Goal: Information Seeking & Learning: Learn about a topic

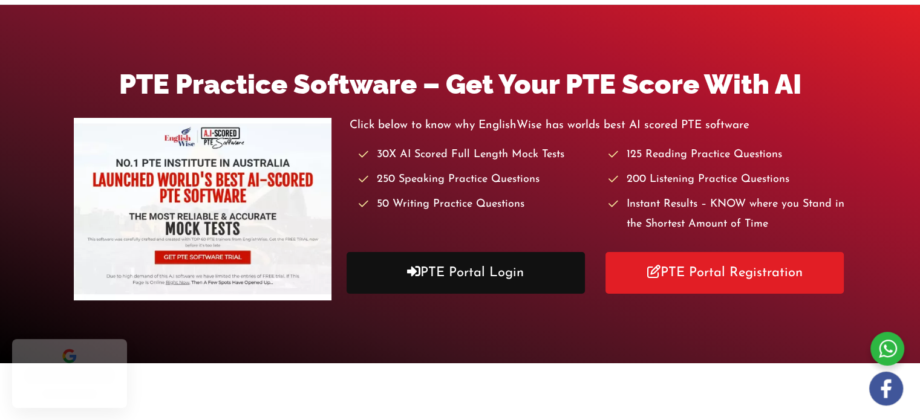
drag, startPoint x: 0, startPoint y: 0, endPoint x: 489, endPoint y: 267, distance: 557.1
click at [489, 267] on link "PTE Portal Login" at bounding box center [466, 273] width 238 height 42
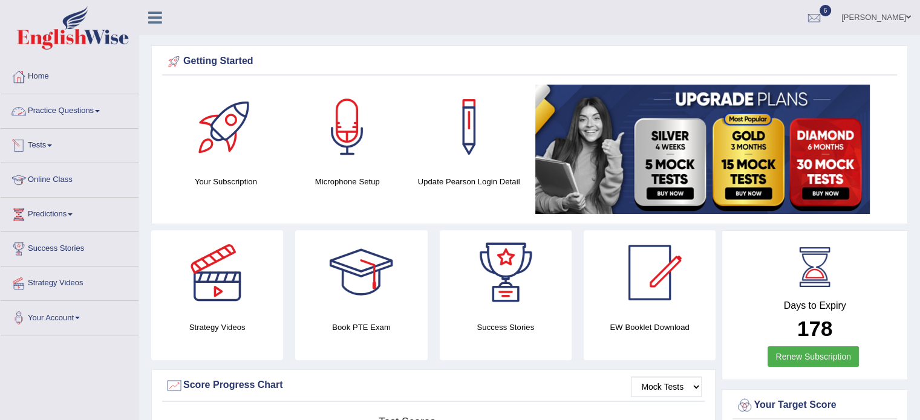
click at [103, 116] on link "Practice Questions" at bounding box center [70, 109] width 138 height 30
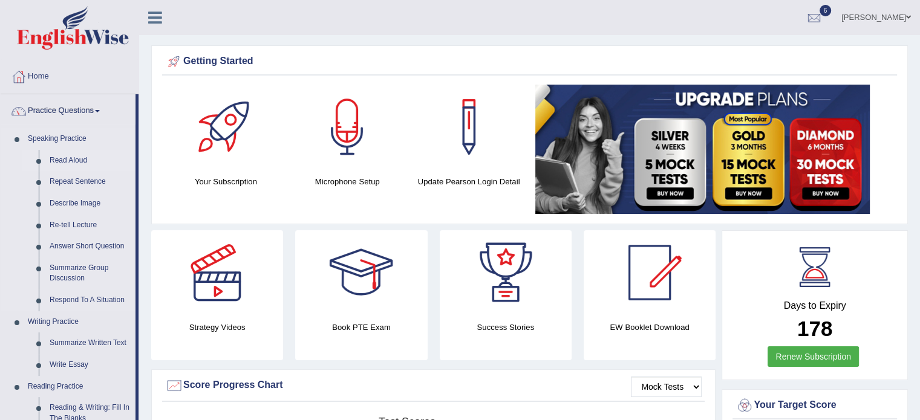
click at [76, 158] on link "Read Aloud" at bounding box center [89, 161] width 91 height 22
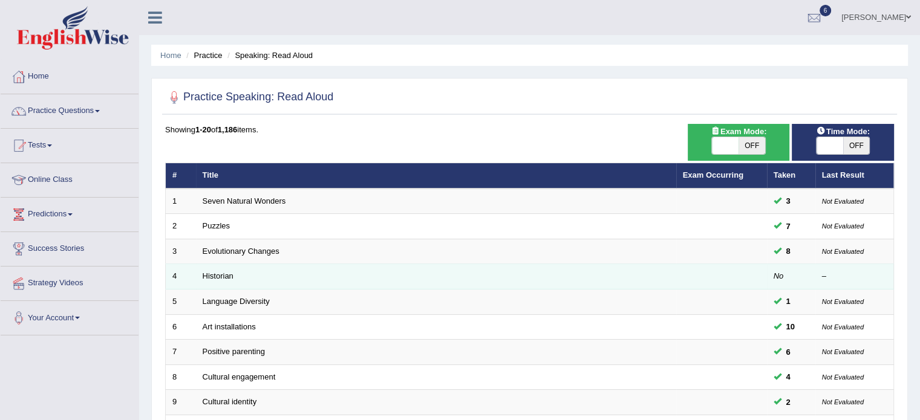
click at [358, 275] on td "Historian" at bounding box center [436, 276] width 480 height 25
click at [552, 267] on td "Historian" at bounding box center [436, 276] width 480 height 25
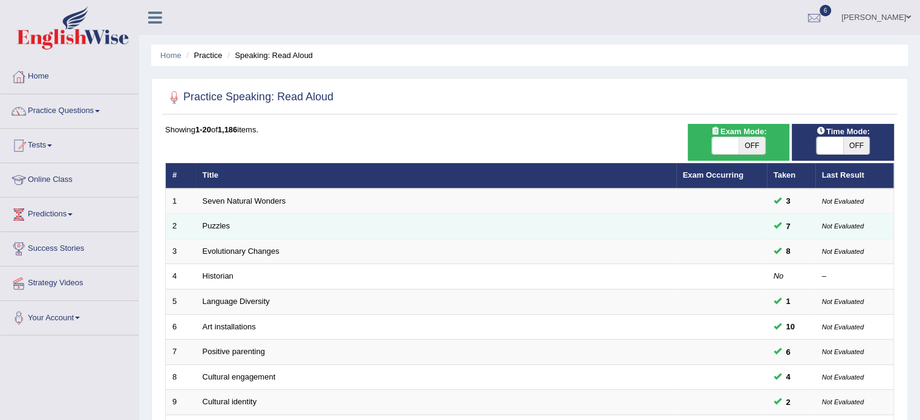
click at [602, 224] on td "Puzzles" at bounding box center [436, 226] width 480 height 25
click at [212, 224] on link "Puzzles" at bounding box center [217, 225] width 28 height 9
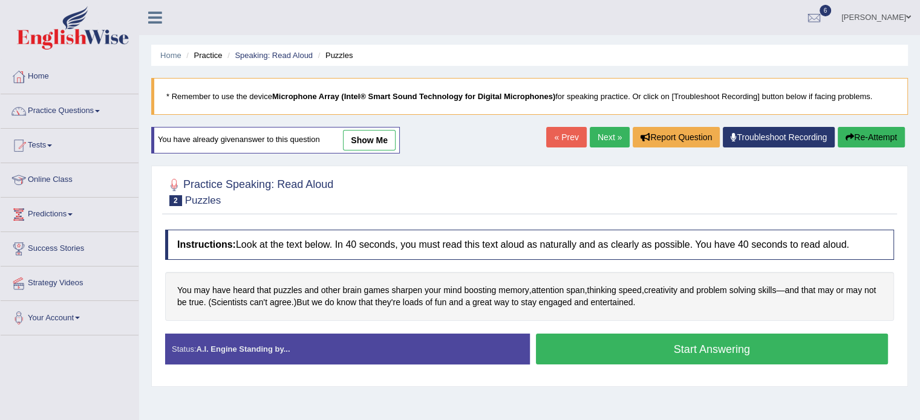
click at [619, 353] on button "Start Answering" at bounding box center [712, 349] width 353 height 31
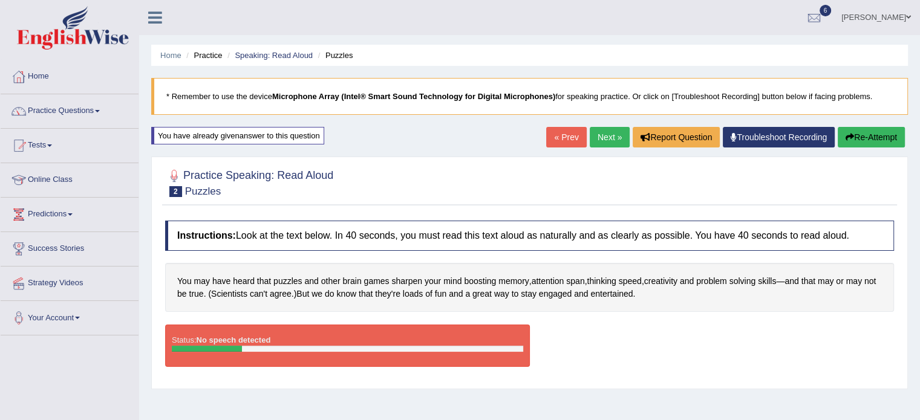
click at [549, 330] on div "Status: No speech detected Start Answering Stop Recording" at bounding box center [529, 352] width 729 height 54
click at [861, 130] on button "Re-Attempt" at bounding box center [871, 137] width 67 height 21
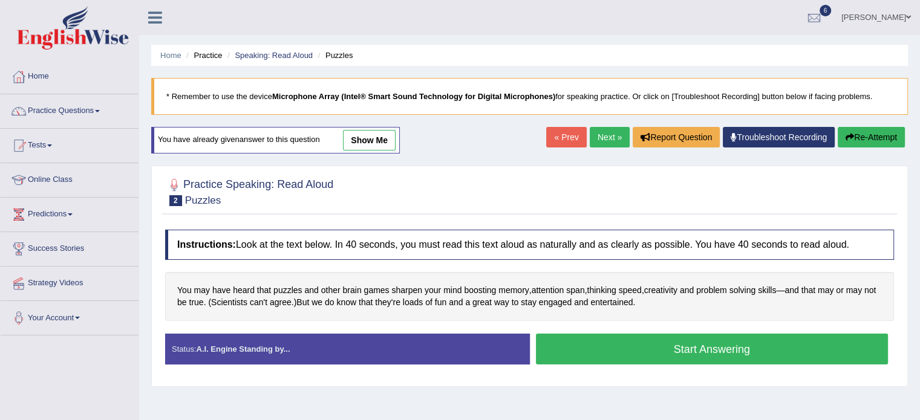
click at [670, 357] on button "Start Answering" at bounding box center [712, 349] width 353 height 31
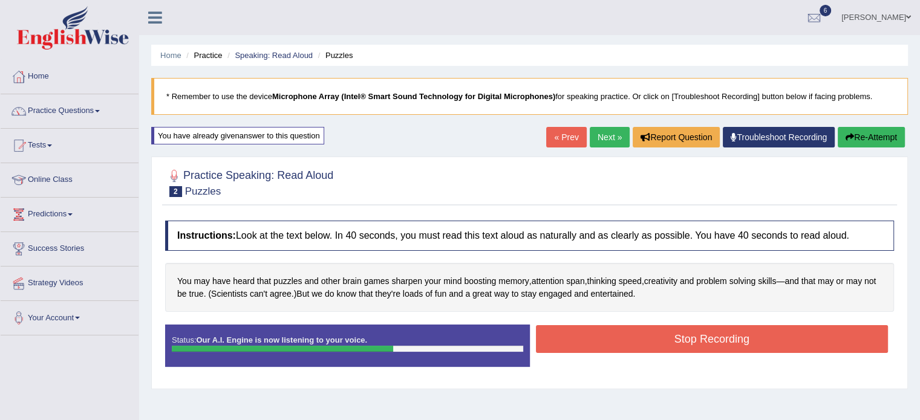
click at [673, 341] on button "Stop Recording" at bounding box center [712, 339] width 353 height 28
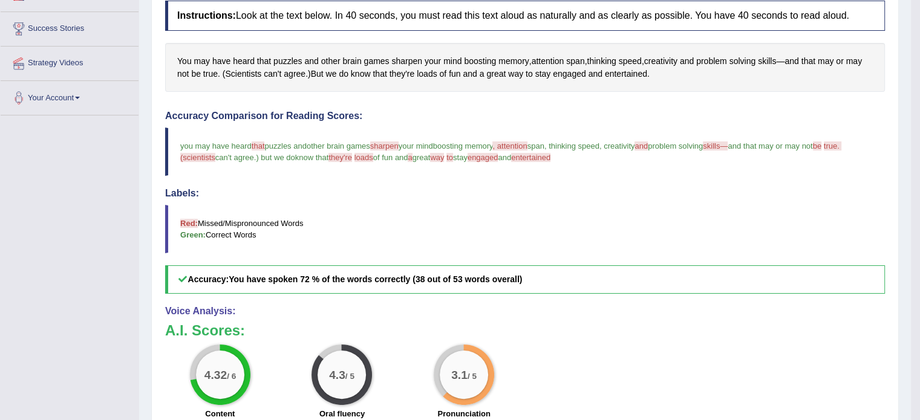
scroll to position [220, 0]
click at [405, 58] on span "sharpen" at bounding box center [406, 61] width 31 height 13
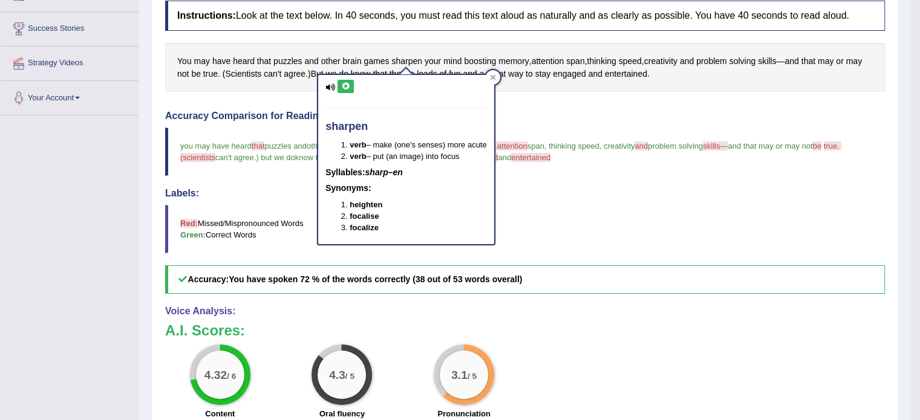
click at [351, 89] on button at bounding box center [346, 86] width 16 height 13
click at [569, 194] on h4 "Labels:" at bounding box center [525, 193] width 720 height 11
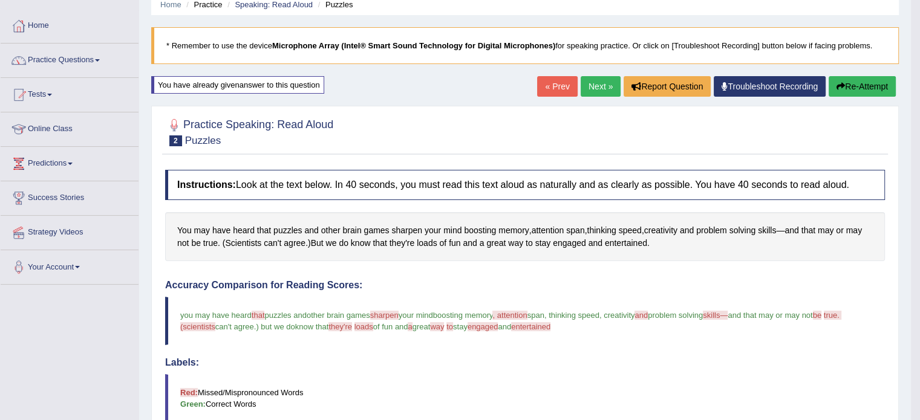
scroll to position [0, 0]
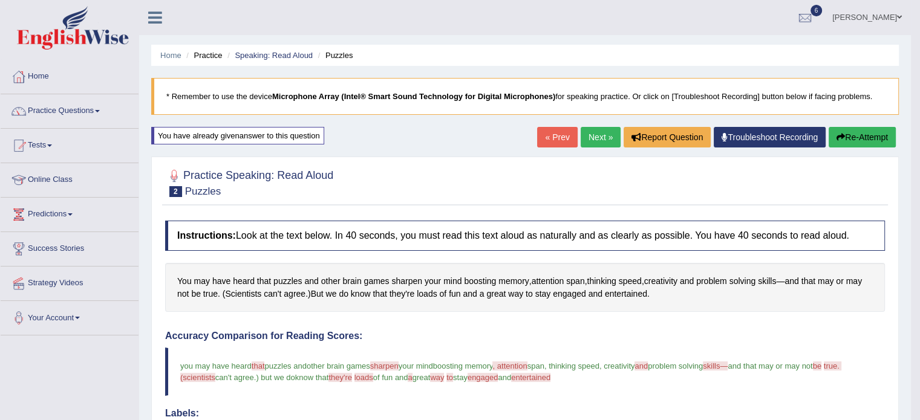
click at [593, 145] on link "Next »" at bounding box center [601, 137] width 40 height 21
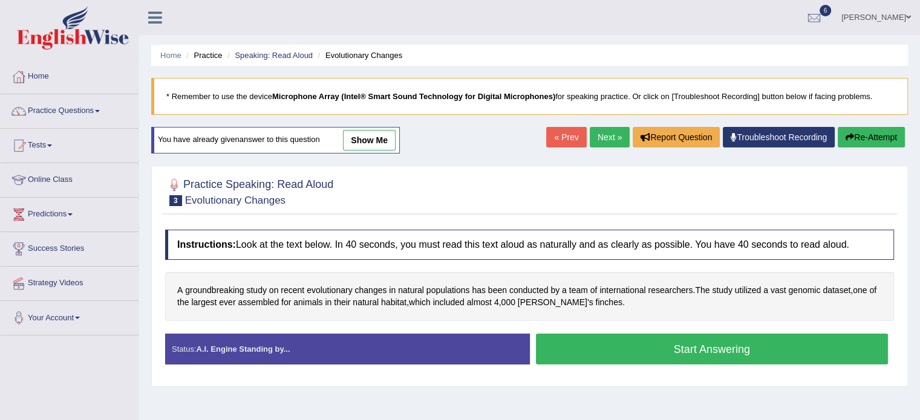
click at [595, 347] on button "Start Answering" at bounding box center [712, 349] width 353 height 31
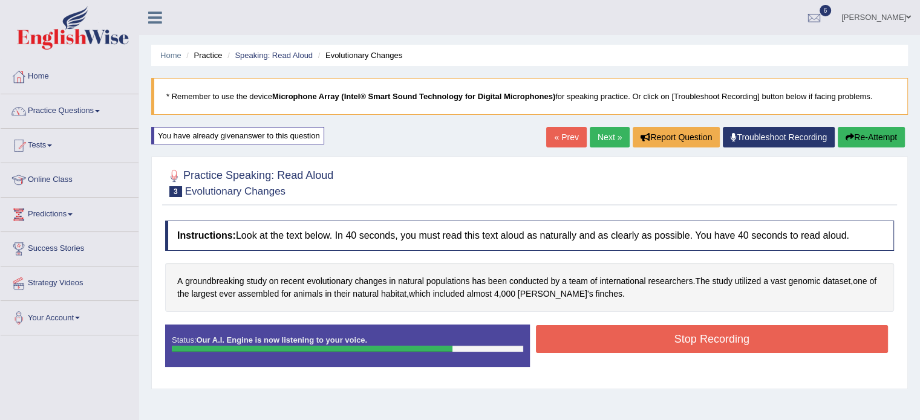
click at [595, 347] on button "Stop Recording" at bounding box center [712, 339] width 353 height 28
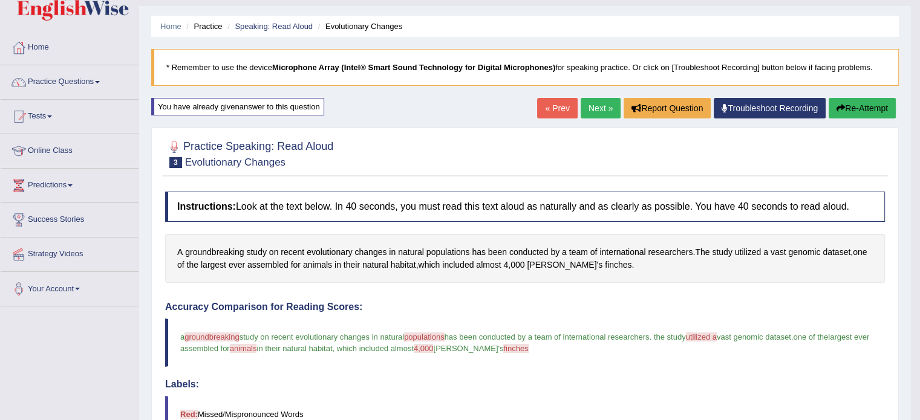
scroll to position [28, 0]
click at [849, 102] on button "Re-Attempt" at bounding box center [862, 109] width 67 height 21
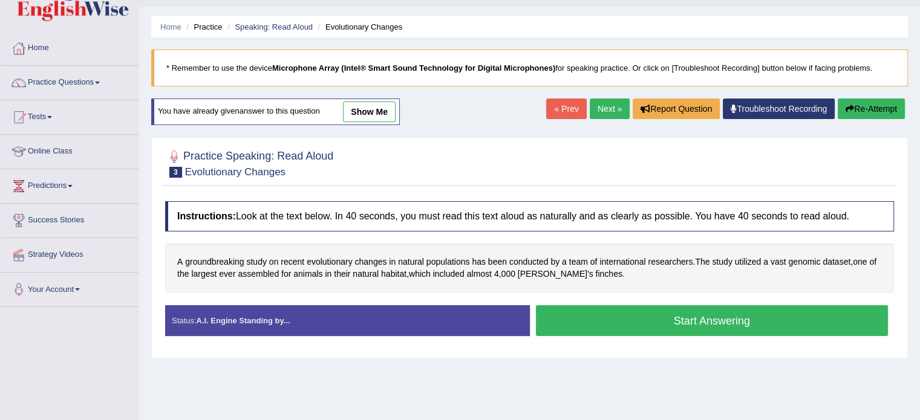
click at [600, 312] on button "Start Answering" at bounding box center [712, 320] width 353 height 31
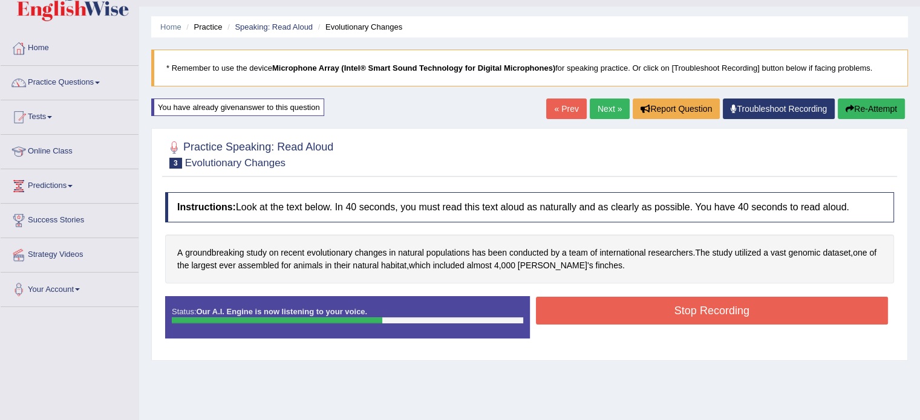
click at [600, 312] on button "Stop Recording" at bounding box center [712, 311] width 353 height 28
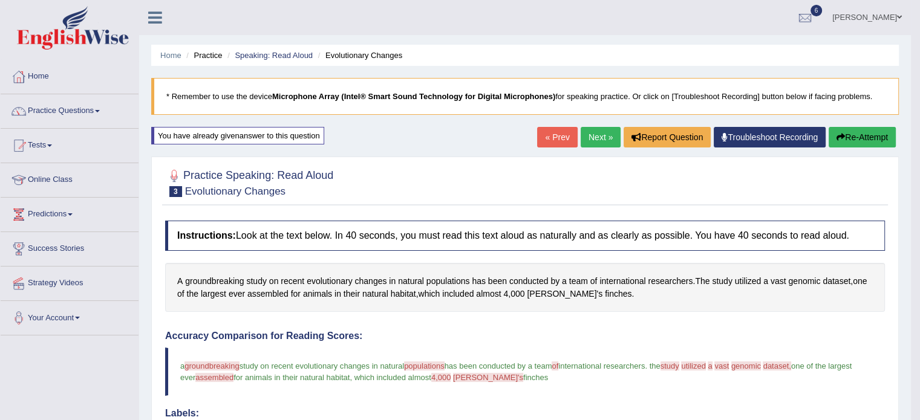
click at [869, 137] on button "Re-Attempt" at bounding box center [862, 137] width 67 height 21
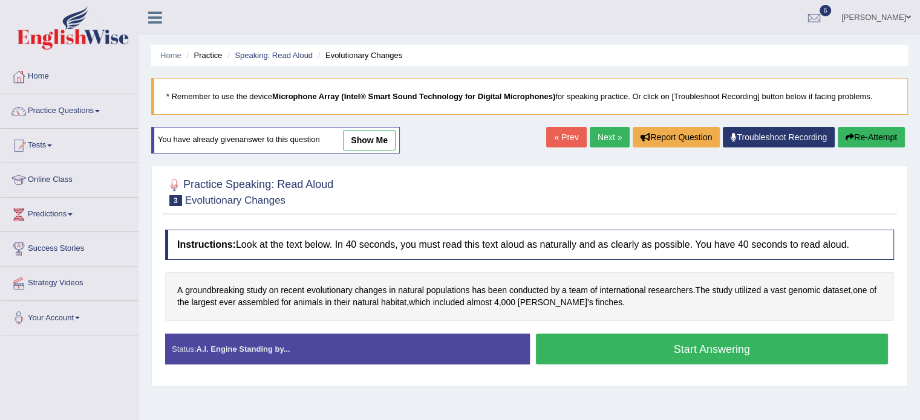
click at [590, 345] on button "Start Answering" at bounding box center [712, 349] width 353 height 31
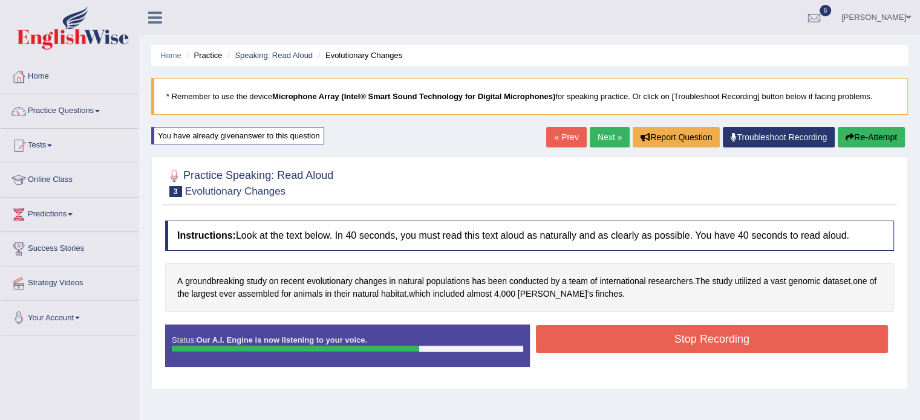
click at [590, 345] on button "Stop Recording" at bounding box center [712, 339] width 353 height 28
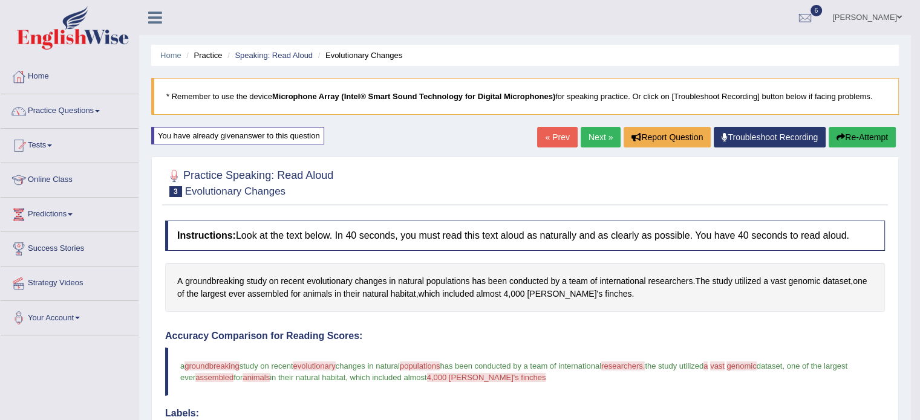
click at [855, 142] on button "Re-Attempt" at bounding box center [862, 137] width 67 height 21
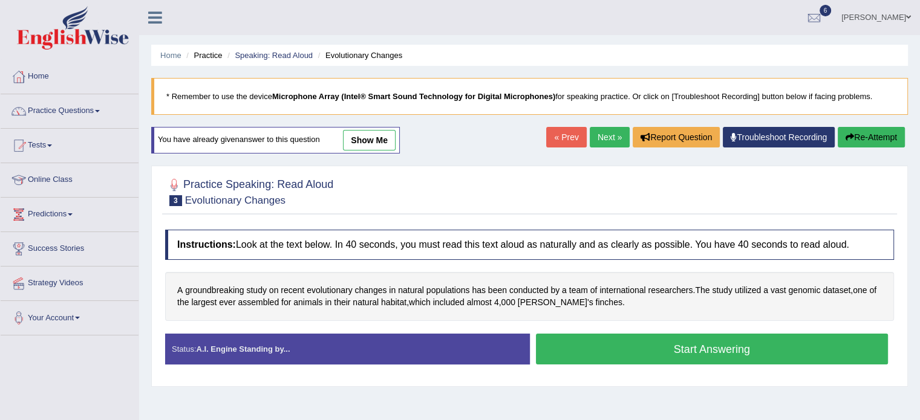
click at [653, 342] on button "Start Answering" at bounding box center [712, 349] width 353 height 31
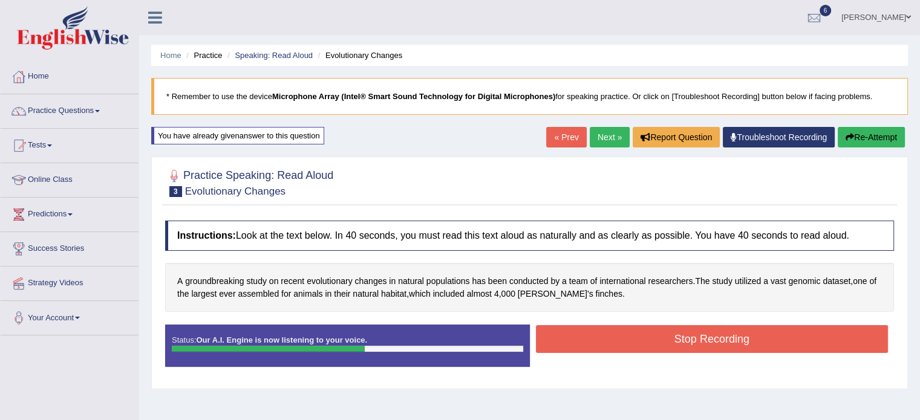
click at [653, 342] on button "Stop Recording" at bounding box center [712, 339] width 353 height 28
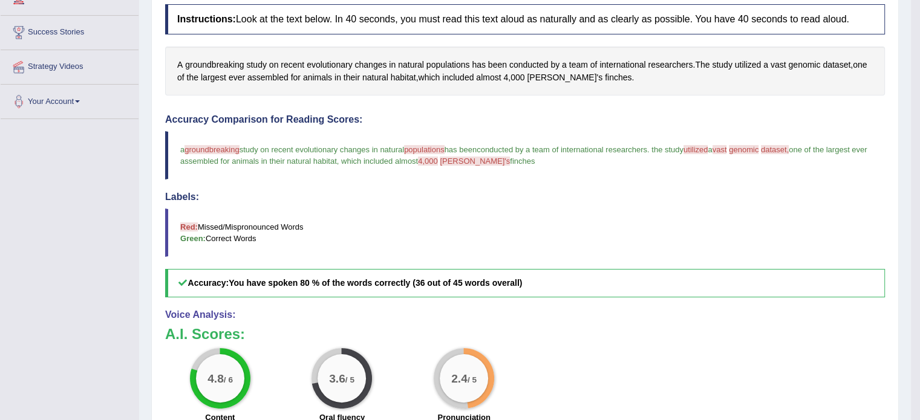
scroll to position [125, 0]
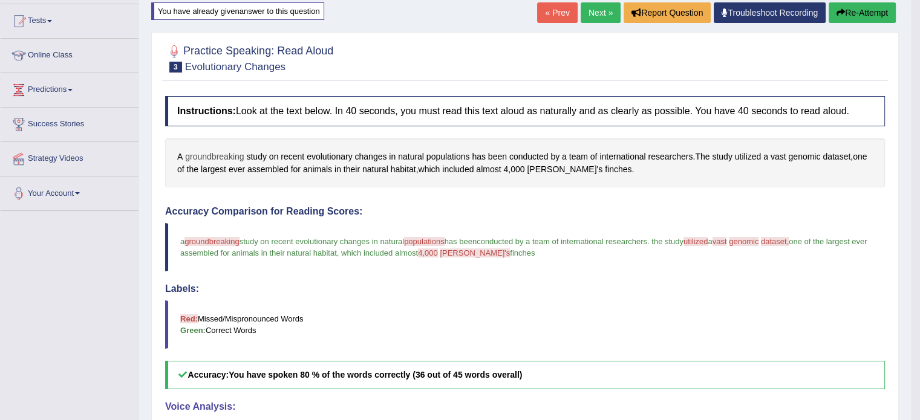
click at [220, 153] on span "groundbreaking" at bounding box center [214, 157] width 59 height 13
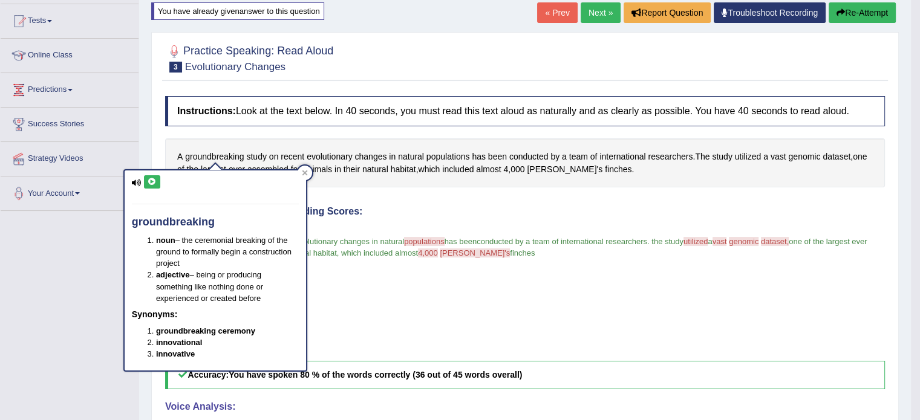
click at [152, 181] on icon at bounding box center [152, 181] width 9 height 7
click at [335, 325] on blockquote "Red: Missed/Mispronounced Words Green: Correct Words" at bounding box center [525, 325] width 720 height 48
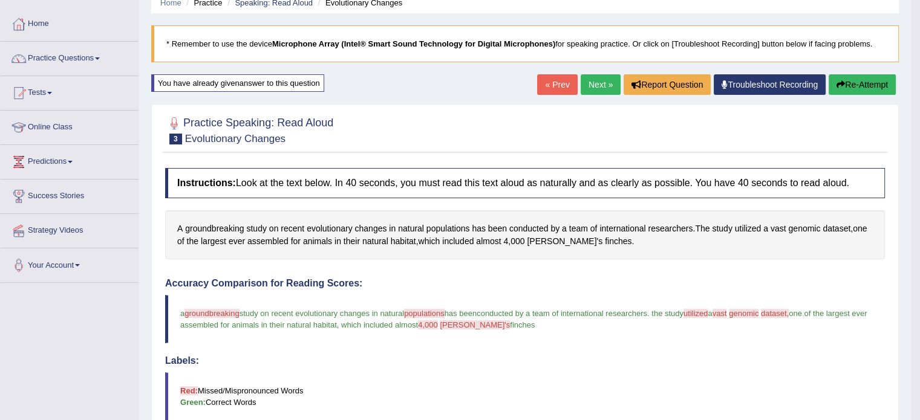
scroll to position [53, 0]
click at [849, 73] on div "Home Practice Speaking: Read Aloud Evolutionary Changes * Remember to use the d…" at bounding box center [525, 330] width 772 height 767
click at [847, 100] on div "Home Practice Speaking: Read Aloud Evolutionary Changes * Remember to use the d…" at bounding box center [525, 330] width 772 height 767
click at [853, 78] on button "Re-Attempt" at bounding box center [862, 84] width 67 height 21
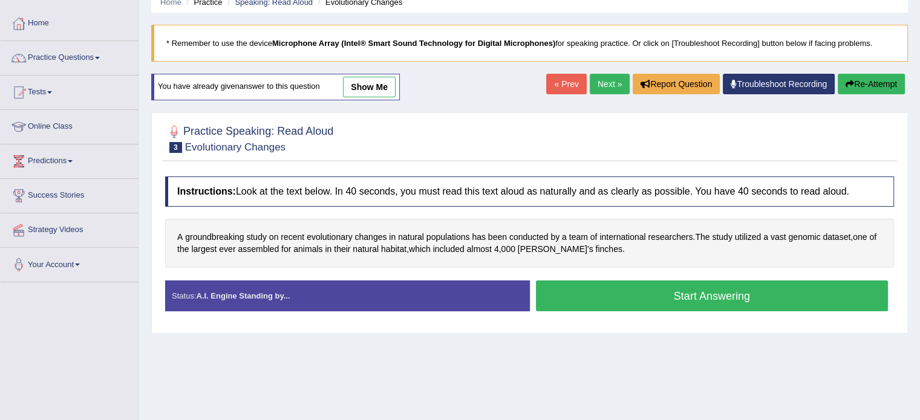
click at [602, 76] on link "Next »" at bounding box center [610, 84] width 40 height 21
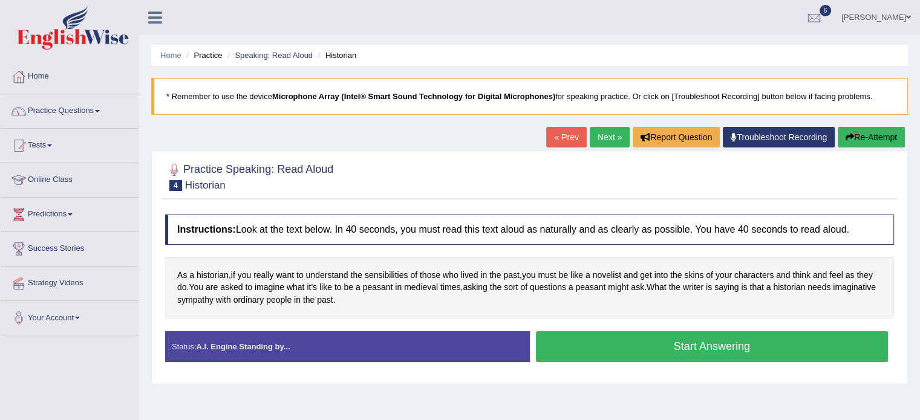
click at [642, 345] on button "Start Answering" at bounding box center [712, 346] width 353 height 31
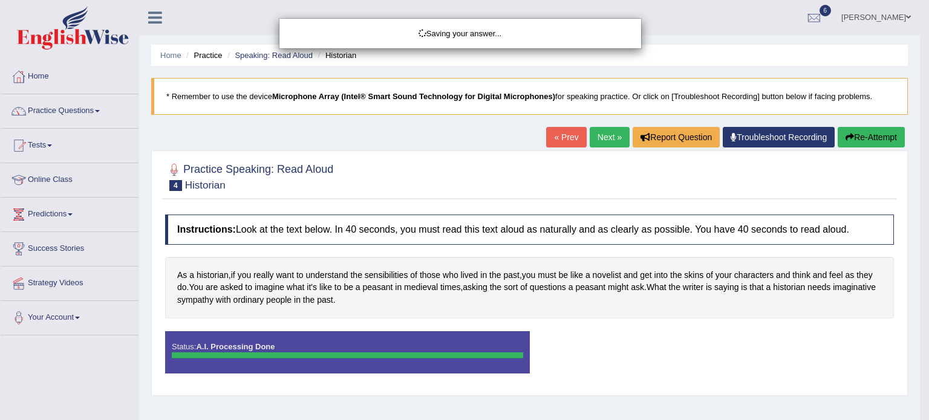
click at [642, 345] on body "Toggle navigation Home Practice Questions Speaking Practice Read Aloud Repeat S…" at bounding box center [464, 210] width 929 height 420
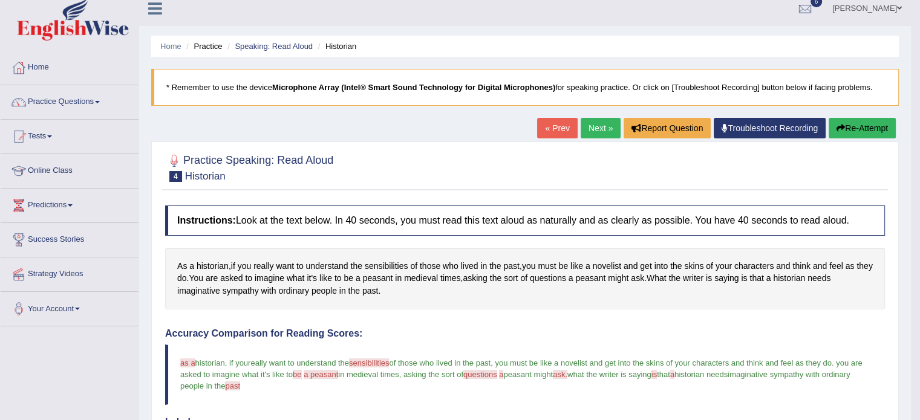
scroll to position [7, 0]
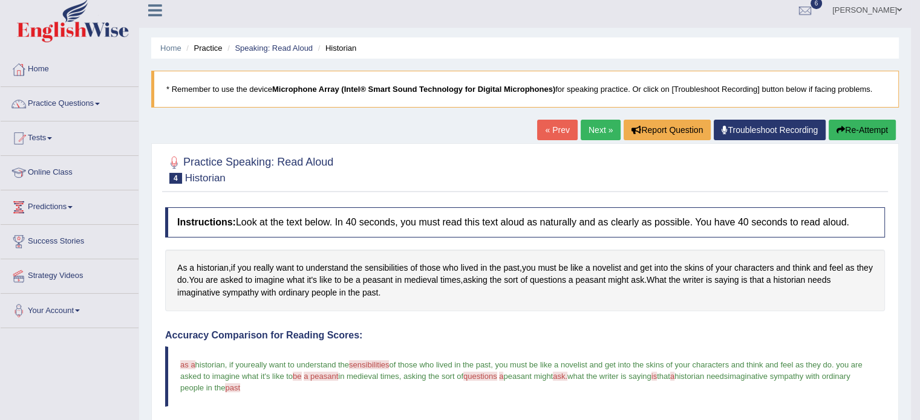
click at [851, 129] on button "Re-Attempt" at bounding box center [862, 130] width 67 height 21
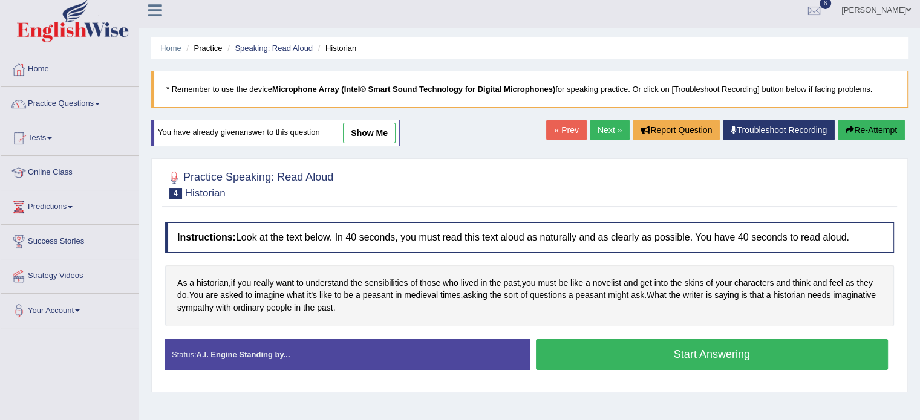
click at [582, 346] on button "Start Answering" at bounding box center [712, 354] width 353 height 31
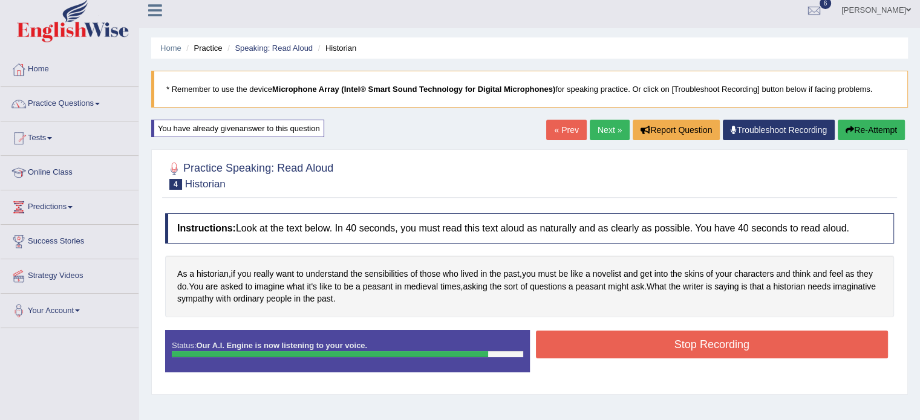
click at [582, 346] on button "Stop Recording" at bounding box center [712, 345] width 353 height 28
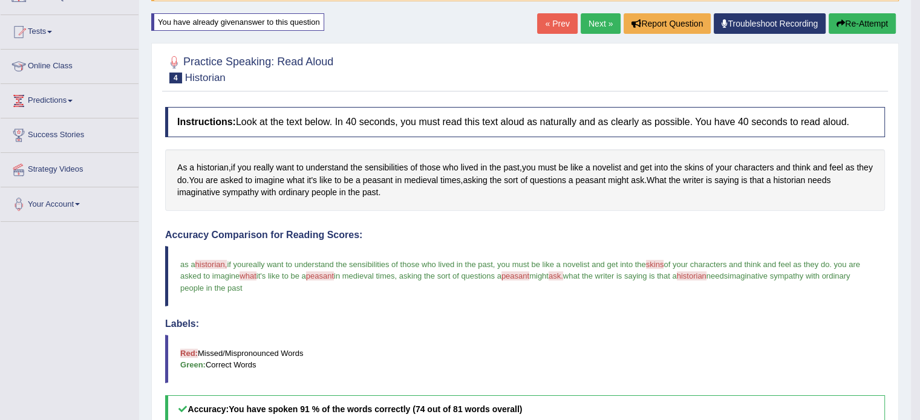
scroll to position [113, 0]
click at [837, 20] on icon "button" at bounding box center [841, 24] width 8 height 8
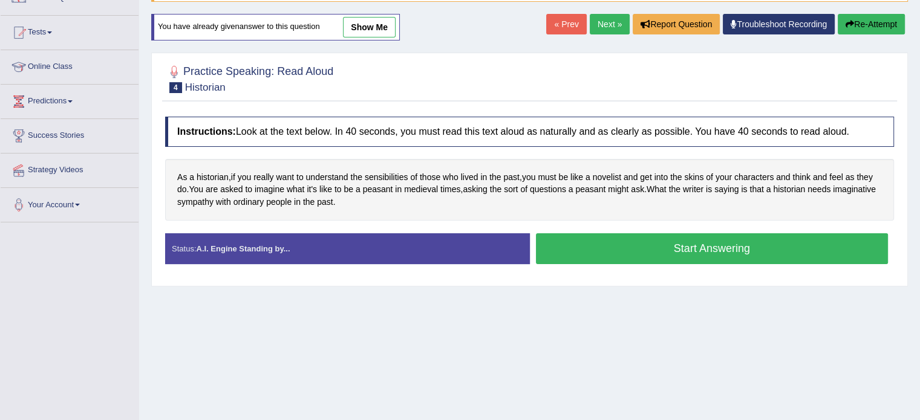
click at [590, 27] on link "Next »" at bounding box center [610, 24] width 40 height 21
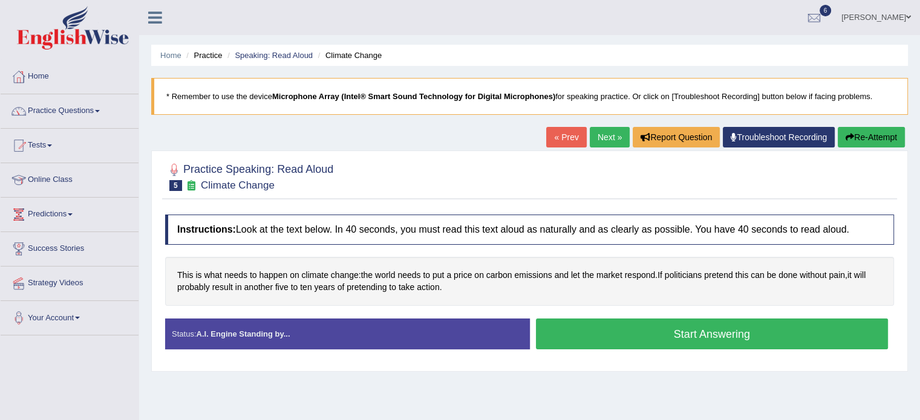
click at [630, 338] on button "Start Answering" at bounding box center [712, 334] width 353 height 31
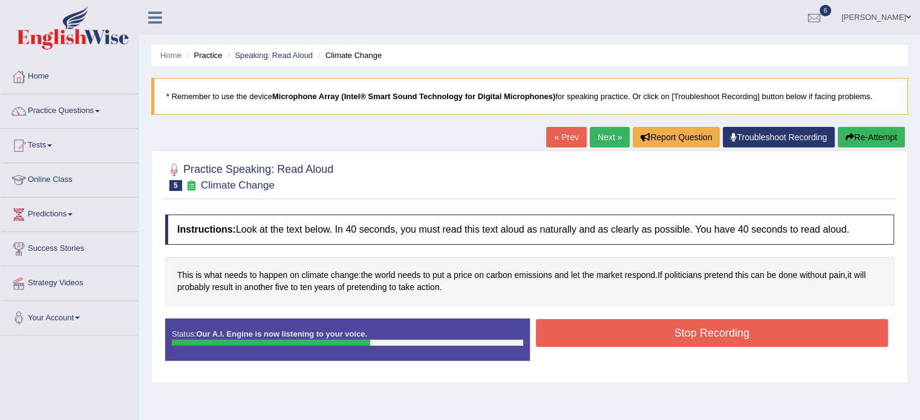
click at [630, 338] on button "Stop Recording" at bounding box center [712, 333] width 353 height 28
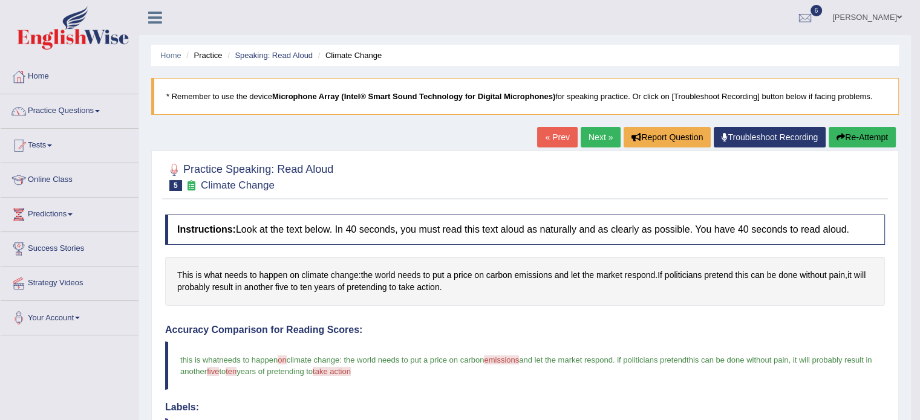
click at [852, 142] on button "Re-Attempt" at bounding box center [862, 137] width 67 height 21
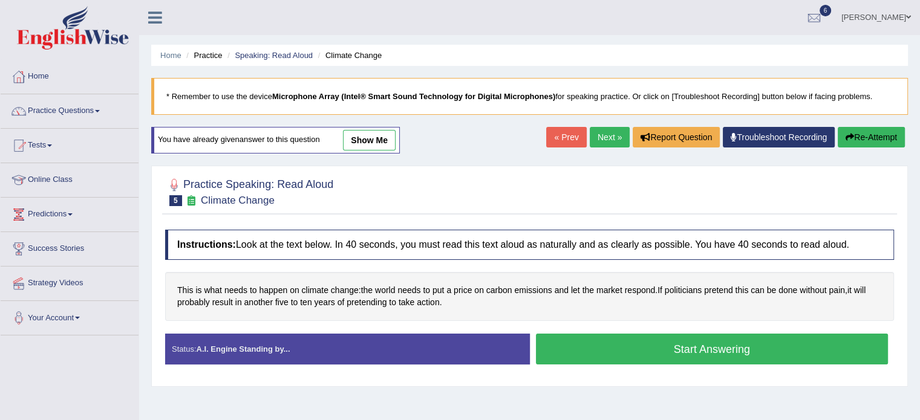
click at [775, 341] on button "Start Answering" at bounding box center [712, 349] width 353 height 31
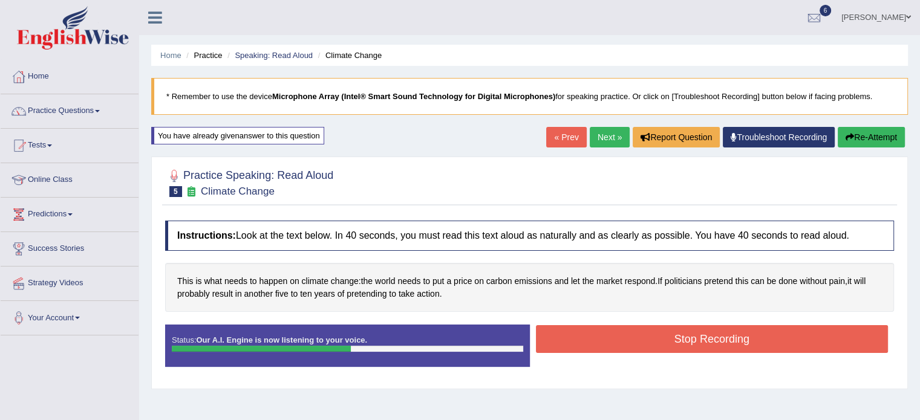
click at [775, 341] on button "Stop Recording" at bounding box center [712, 339] width 353 height 28
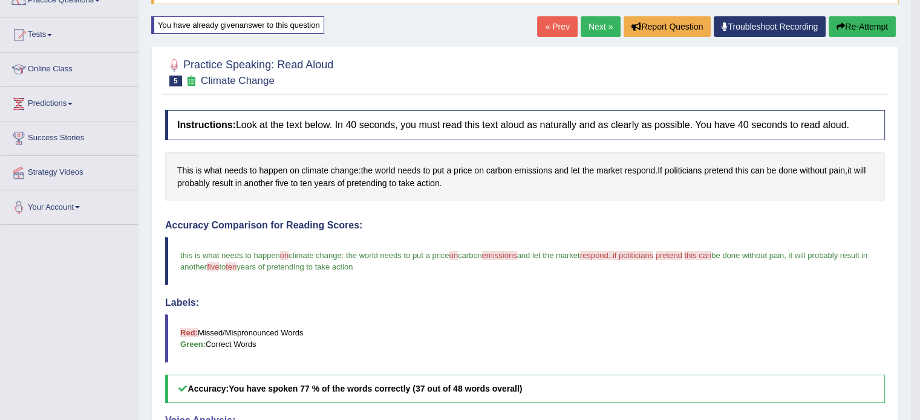
scroll to position [111, 0]
click at [881, 29] on button "Re-Attempt" at bounding box center [862, 26] width 67 height 21
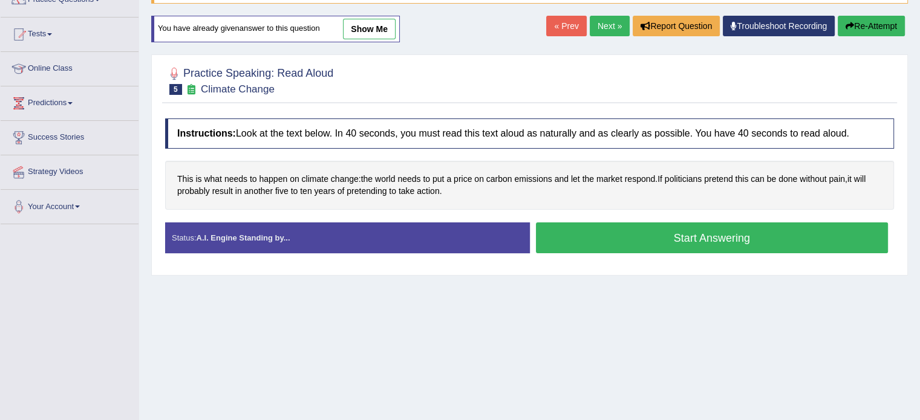
click at [726, 235] on button "Start Answering" at bounding box center [712, 238] width 353 height 31
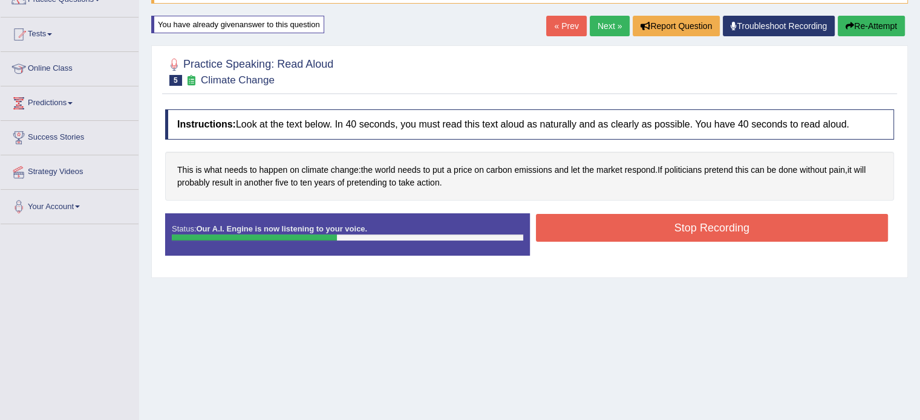
click at [740, 226] on button "Stop Recording" at bounding box center [712, 228] width 353 height 28
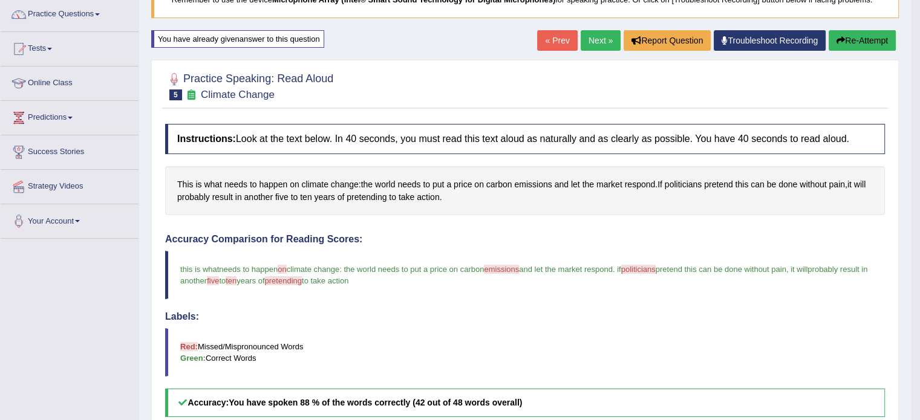
scroll to position [101, 0]
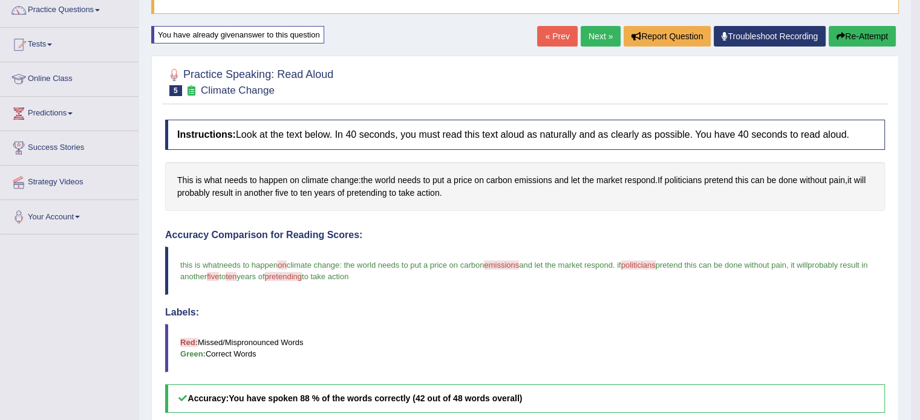
click at [852, 42] on button "Re-Attempt" at bounding box center [862, 36] width 67 height 21
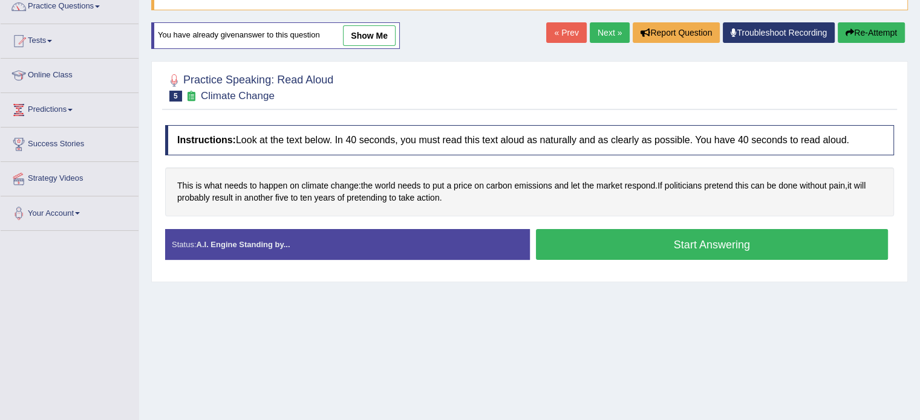
click at [707, 249] on button "Start Answering" at bounding box center [712, 244] width 353 height 31
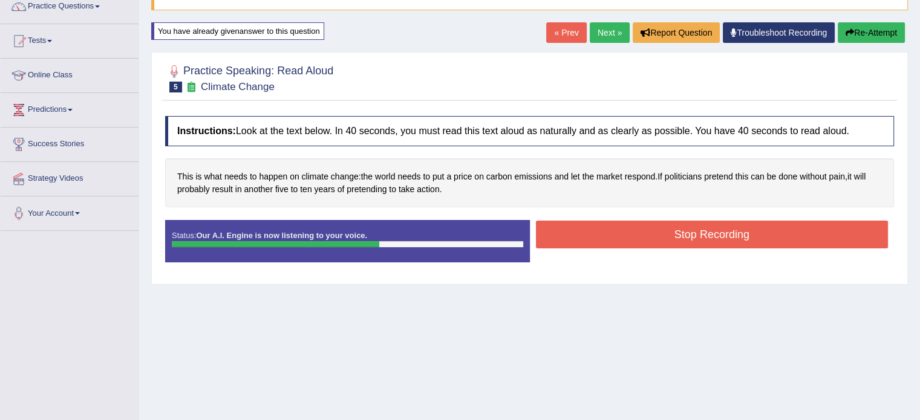
click at [707, 249] on div "Stop Recording" at bounding box center [712, 236] width 365 height 31
click at [712, 223] on button "Stop Recording" at bounding box center [712, 235] width 353 height 28
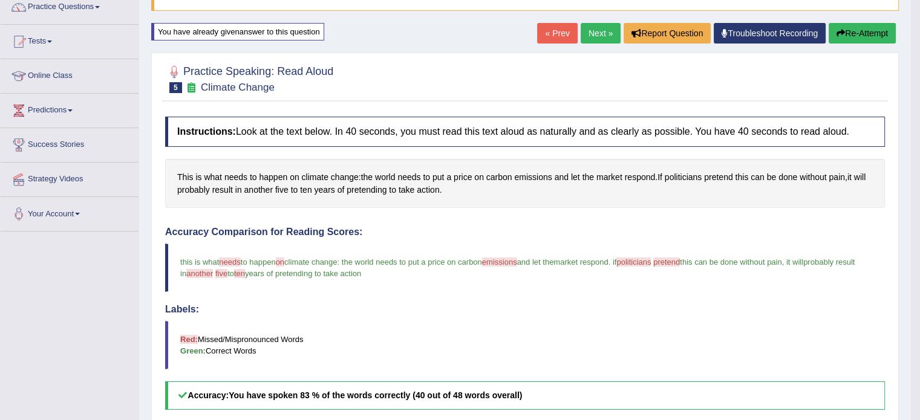
scroll to position [104, 0]
click at [857, 41] on button "Re-Attempt" at bounding box center [862, 33] width 67 height 21
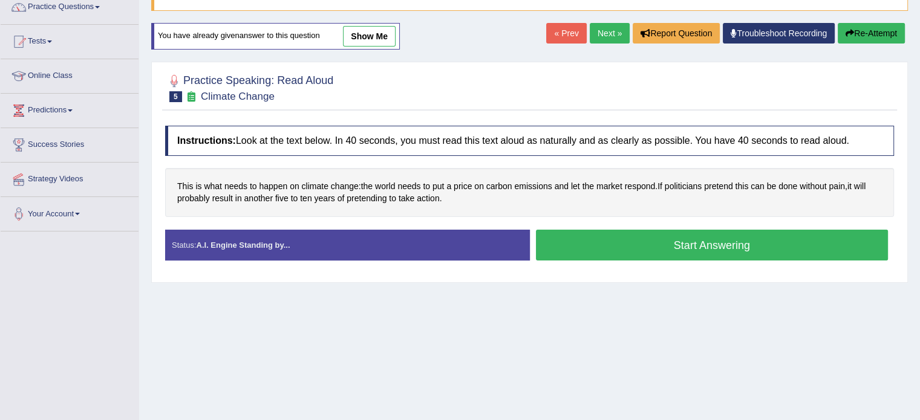
scroll to position [104, 0]
click at [608, 24] on link "Next »" at bounding box center [610, 33] width 40 height 21
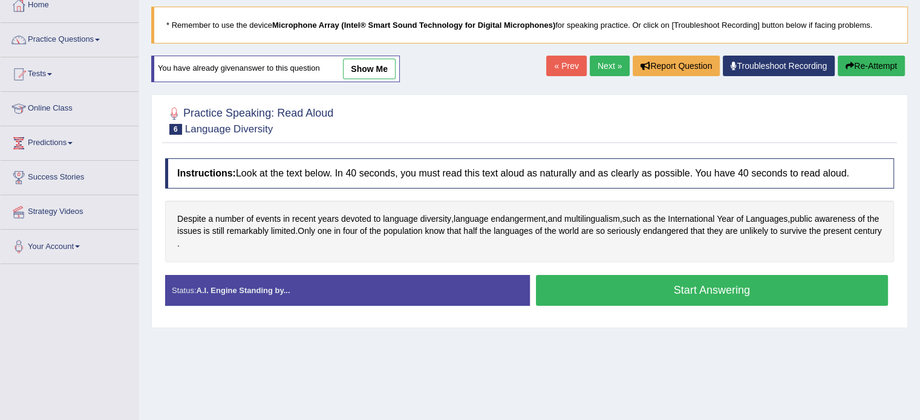
scroll to position [74, 0]
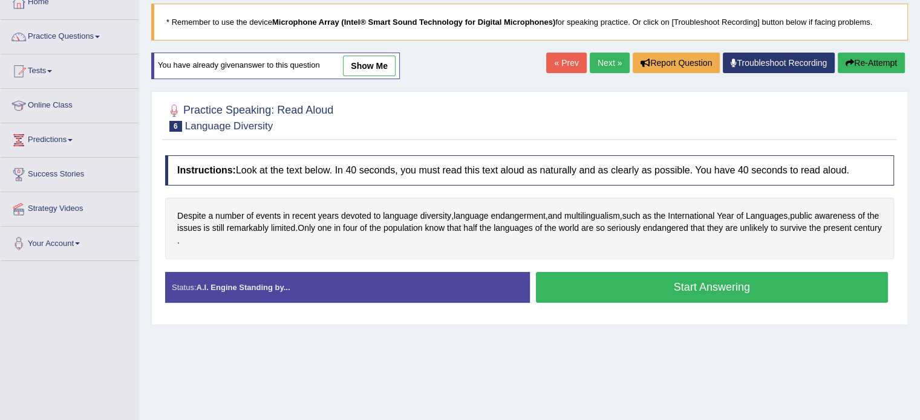
click at [636, 290] on button "Start Answering" at bounding box center [712, 287] width 353 height 31
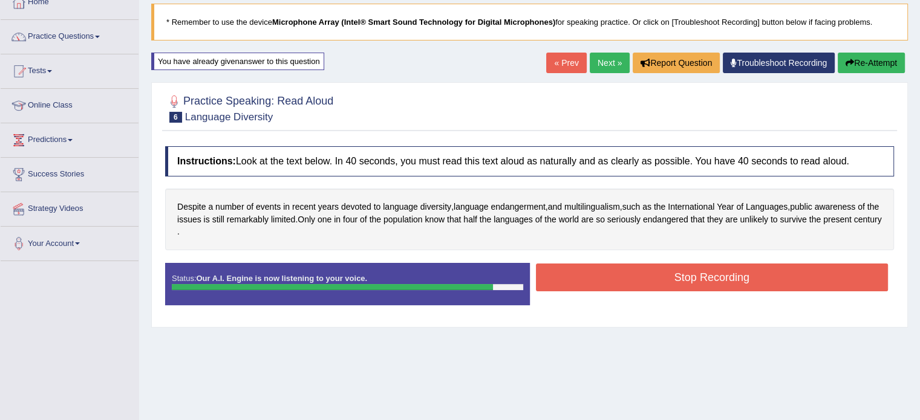
click at [643, 278] on button "Stop Recording" at bounding box center [712, 278] width 353 height 28
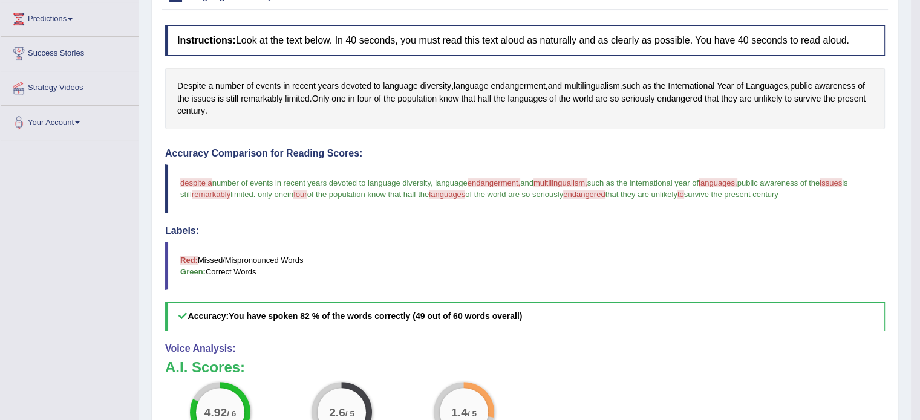
scroll to position [0, 0]
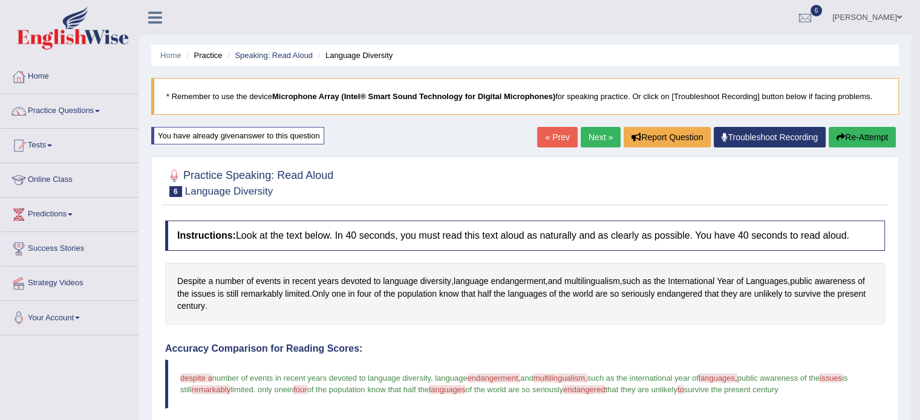
click at [857, 134] on button "Re-Attempt" at bounding box center [862, 137] width 67 height 21
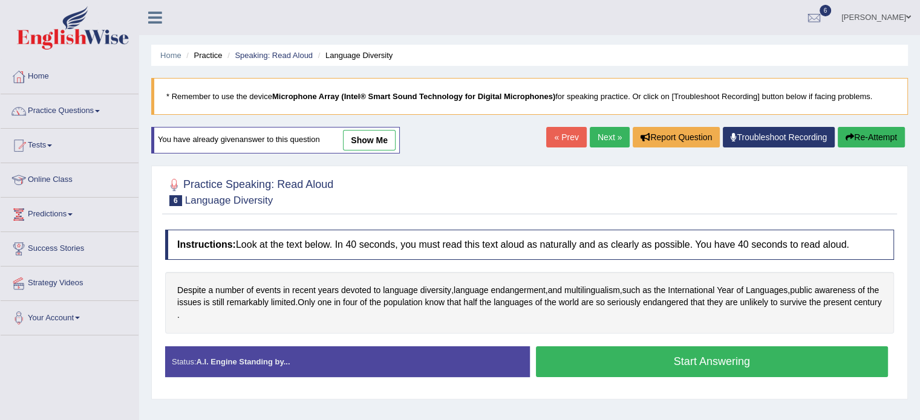
click at [643, 361] on button "Start Answering" at bounding box center [712, 362] width 353 height 31
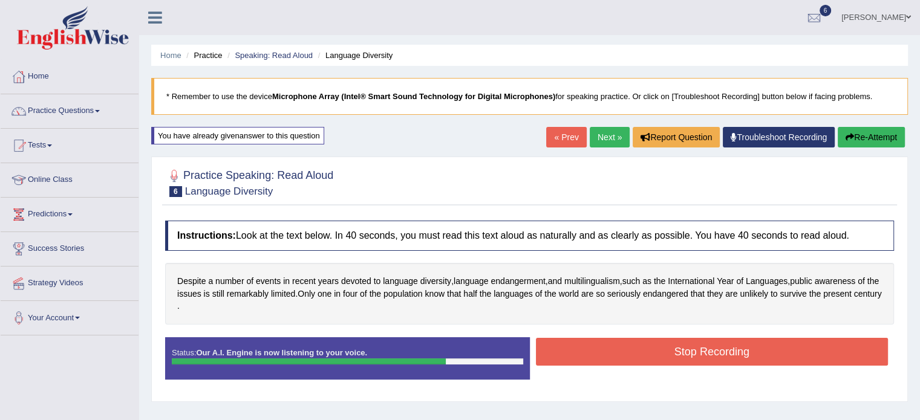
click at [643, 361] on button "Stop Recording" at bounding box center [712, 352] width 353 height 28
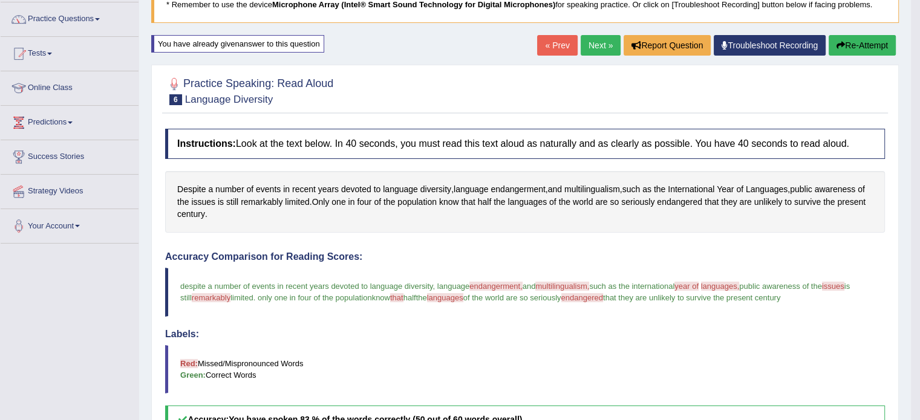
scroll to position [92, 0]
